Goal: Find specific page/section: Find specific page/section

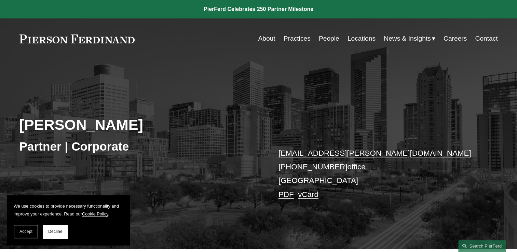
click at [269, 40] on link "About" at bounding box center [266, 38] width 17 height 13
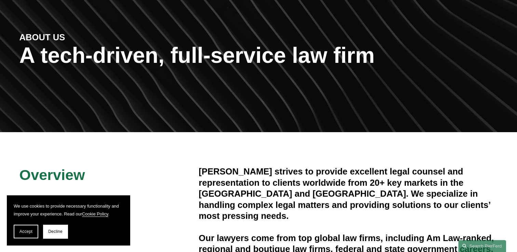
scroll to position [68, 0]
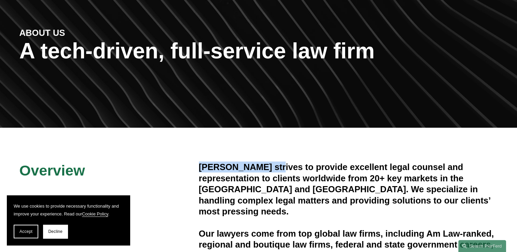
drag, startPoint x: 201, startPoint y: 166, endPoint x: 276, endPoint y: 164, distance: 74.9
click at [276, 164] on h4 "[PERSON_NAME] strives to provide excellent legal counsel and representation to …" at bounding box center [348, 189] width 299 height 55
copy h4 "[PERSON_NAME]"
